Goal: Task Accomplishment & Management: Use online tool/utility

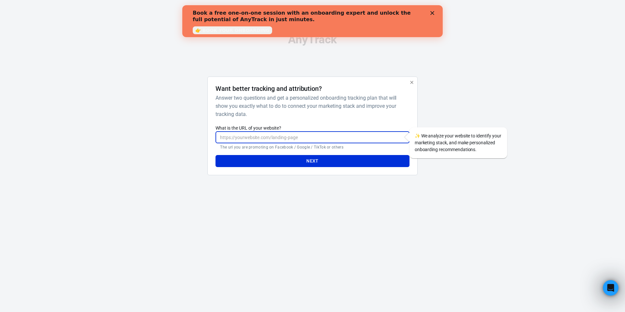
click at [275, 136] on input "What is the URL of your website?" at bounding box center [313, 137] width 194 height 12
paste input "[URL][DOMAIN_NAME]"
type input "[URL][DOMAIN_NAME]"
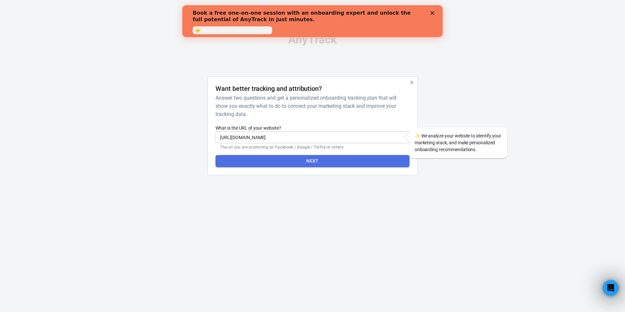
click at [305, 160] on button "Next" at bounding box center [313, 161] width 194 height 12
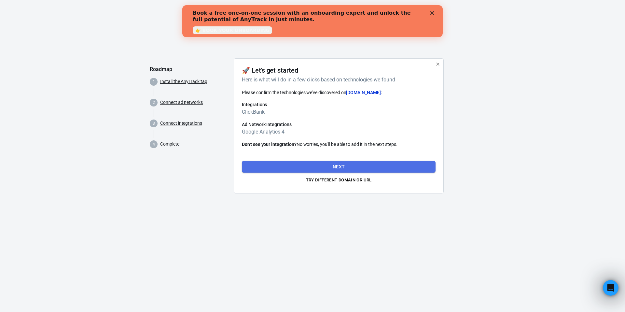
click at [339, 166] on button "Next" at bounding box center [339, 167] width 194 height 12
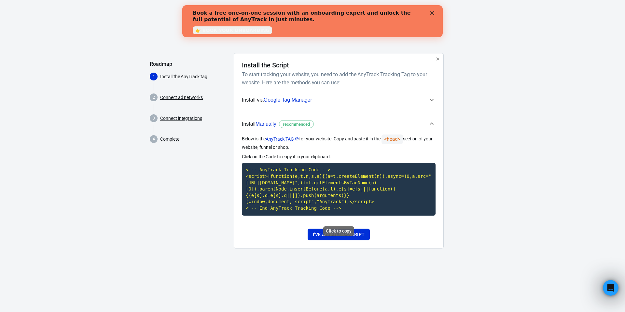
click at [352, 205] on code "<!-- AnyTrack Tracking Code --> <script>!function(e,t,n,s,a){(a=t.createElement…" at bounding box center [339, 189] width 194 height 52
